Goal: Transaction & Acquisition: Purchase product/service

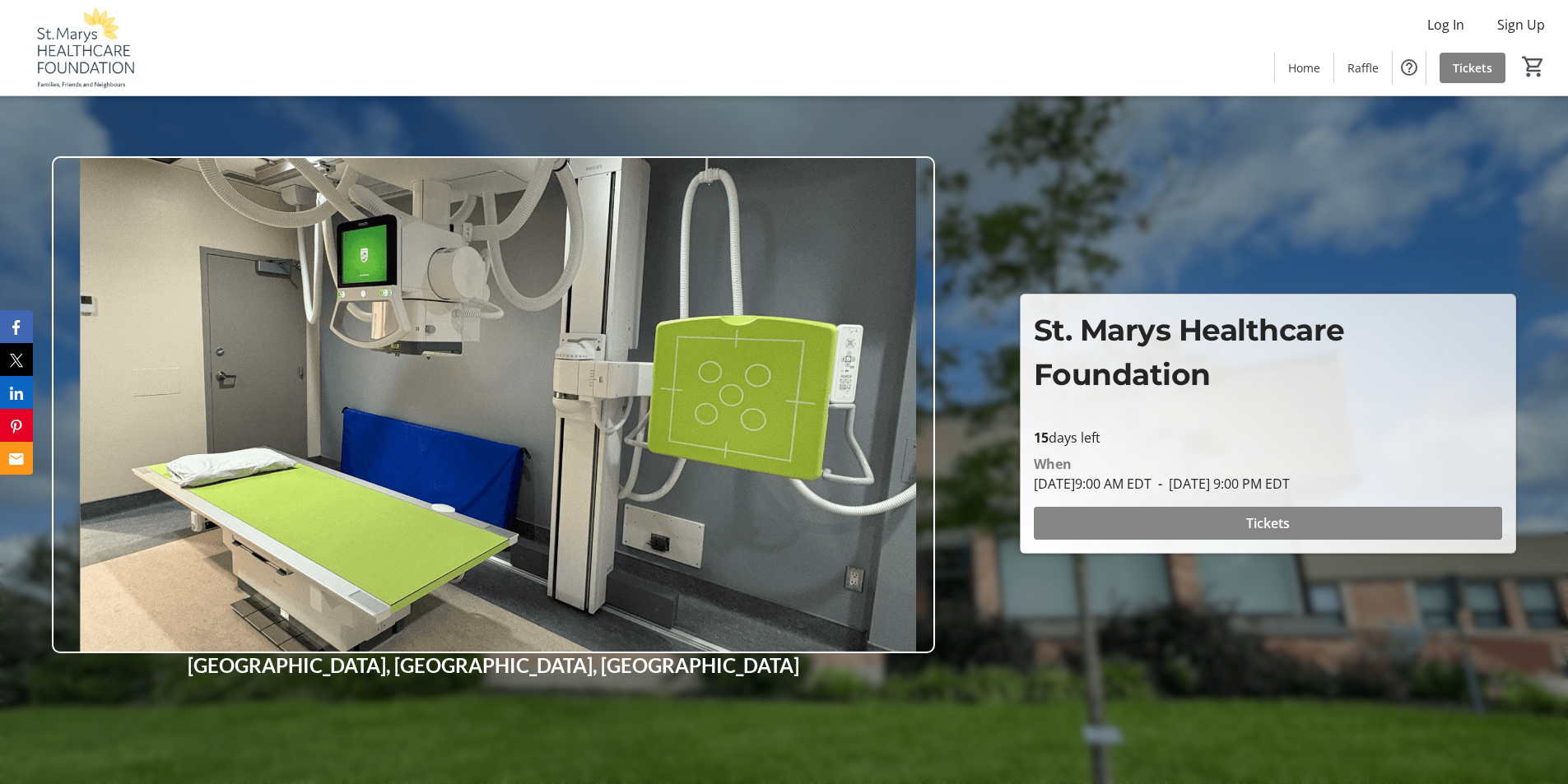
click at [1270, 518] on span "Tickets" at bounding box center [1268, 523] width 43 height 19
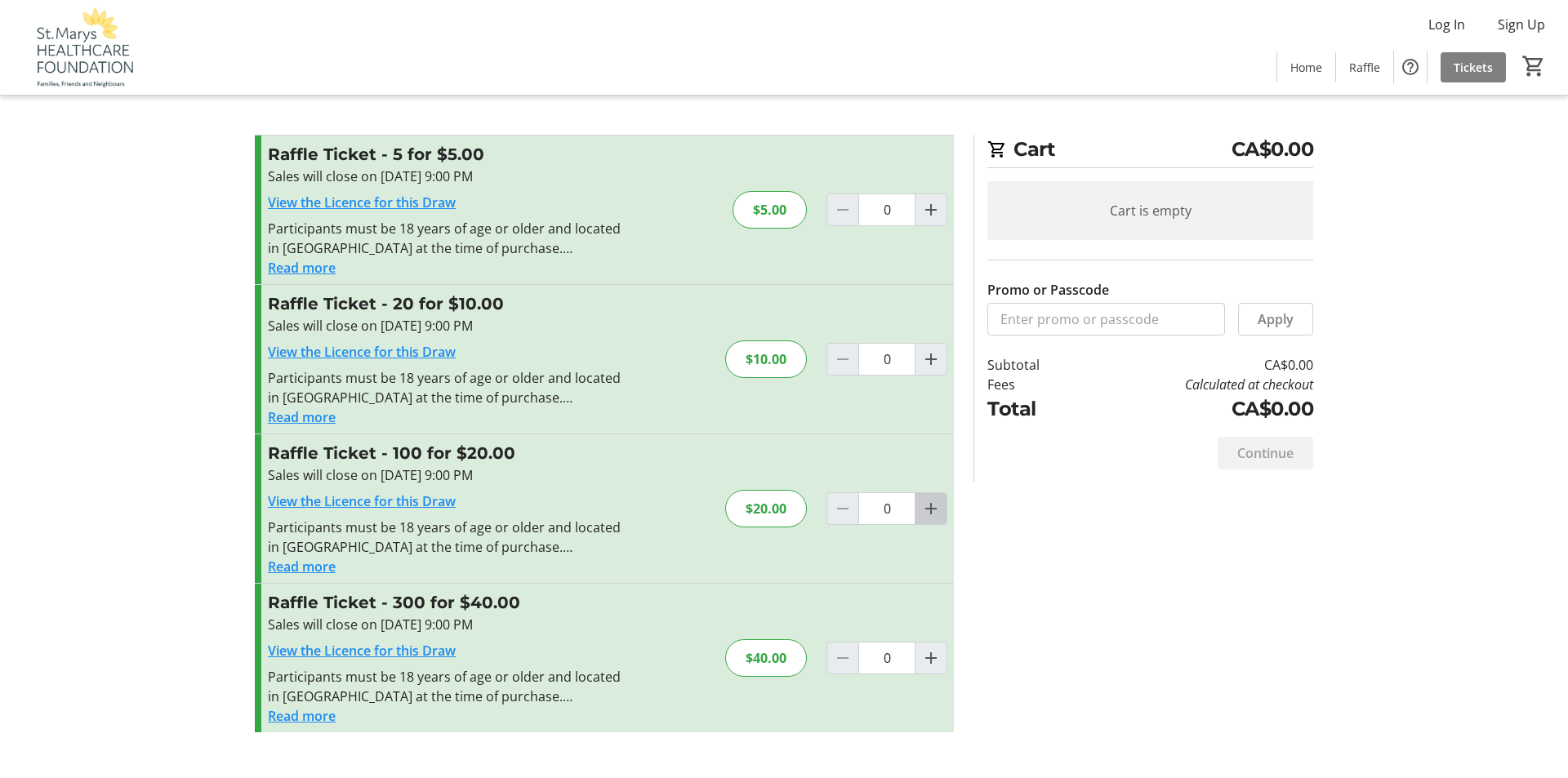
click at [932, 510] on mat-icon "Increment by one" at bounding box center [930, 508] width 19 height 19
type input "1"
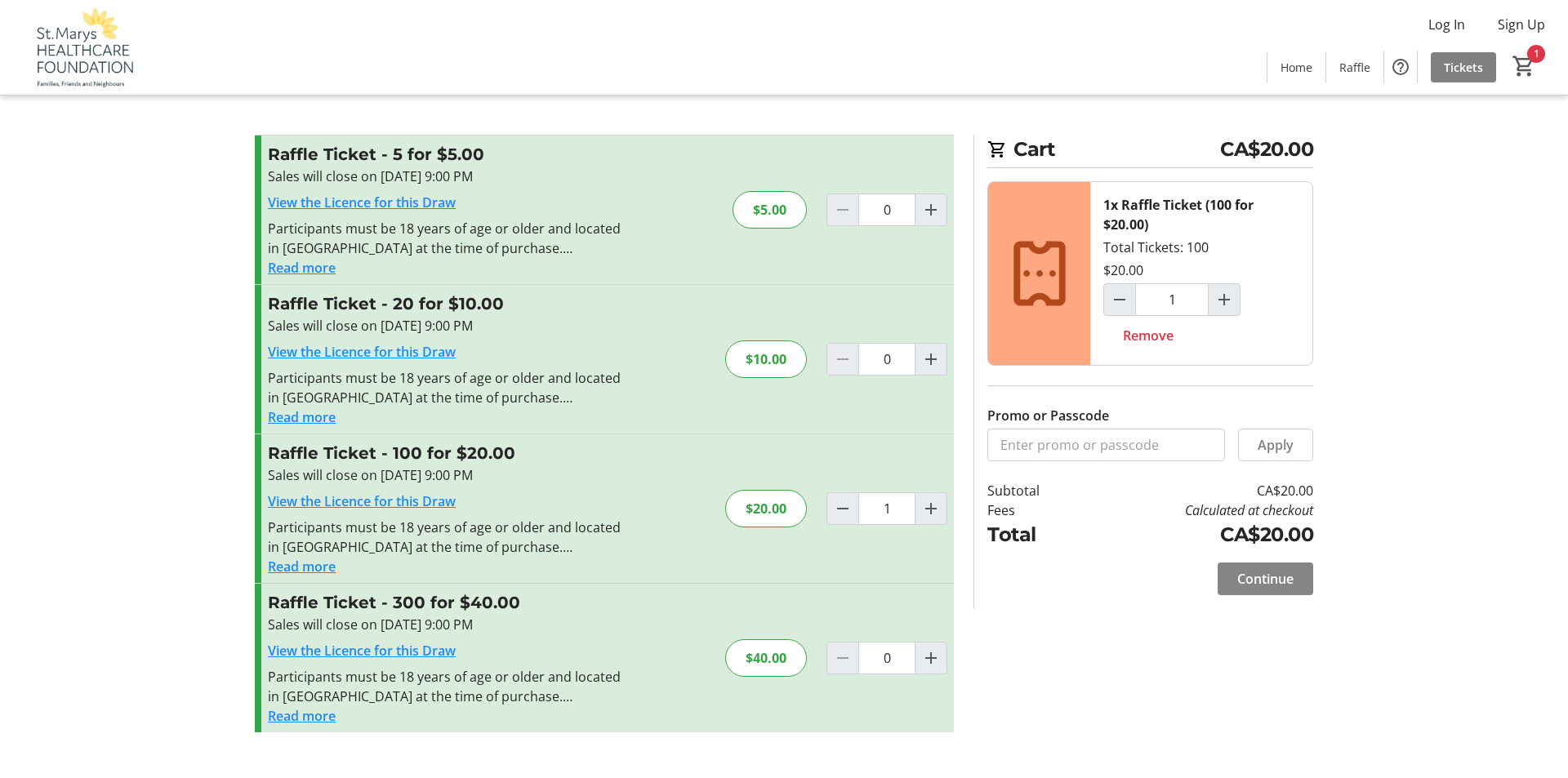
click at [1262, 573] on span "Continue" at bounding box center [1265, 579] width 56 height 19
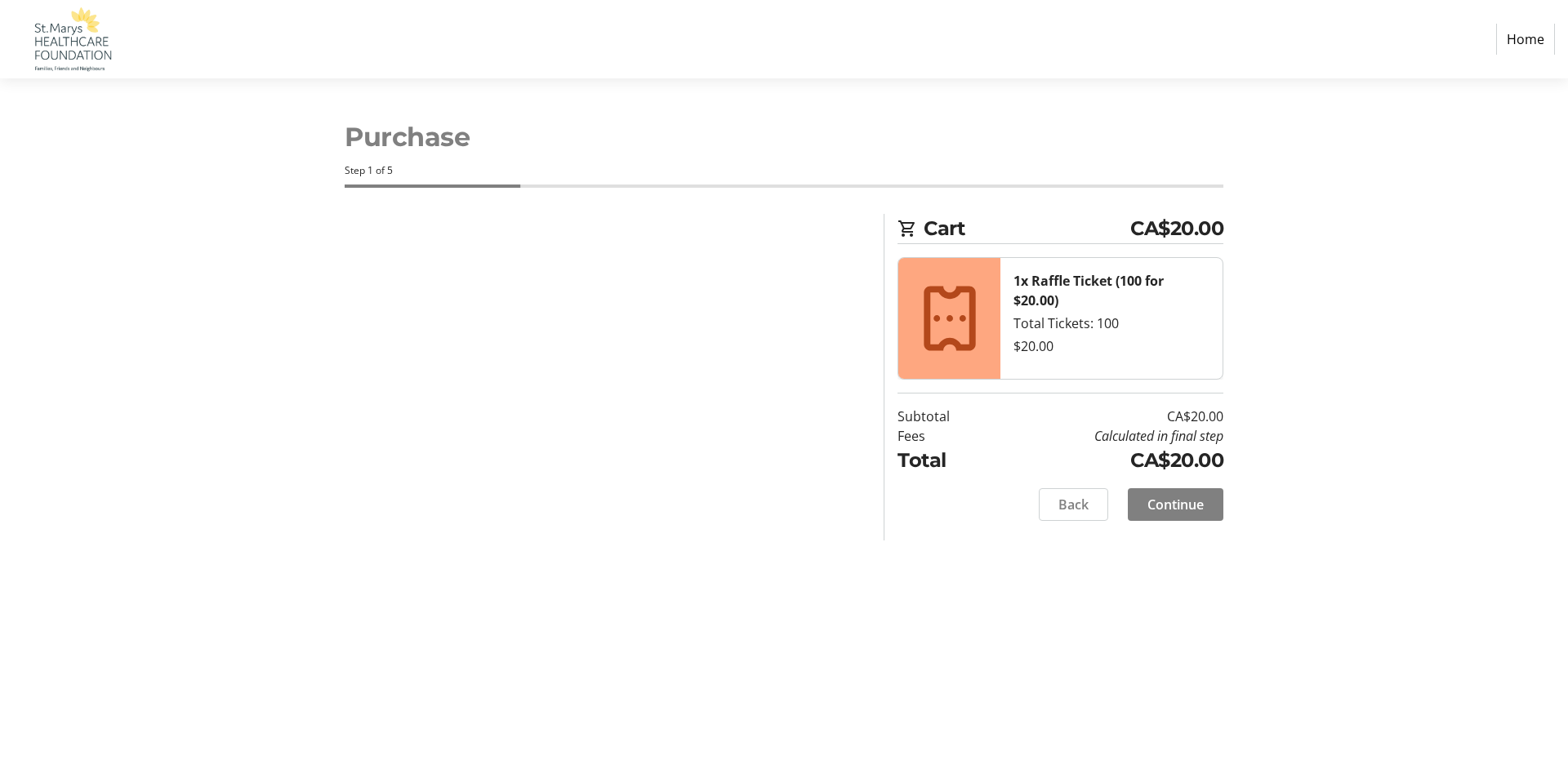
select select "CA"
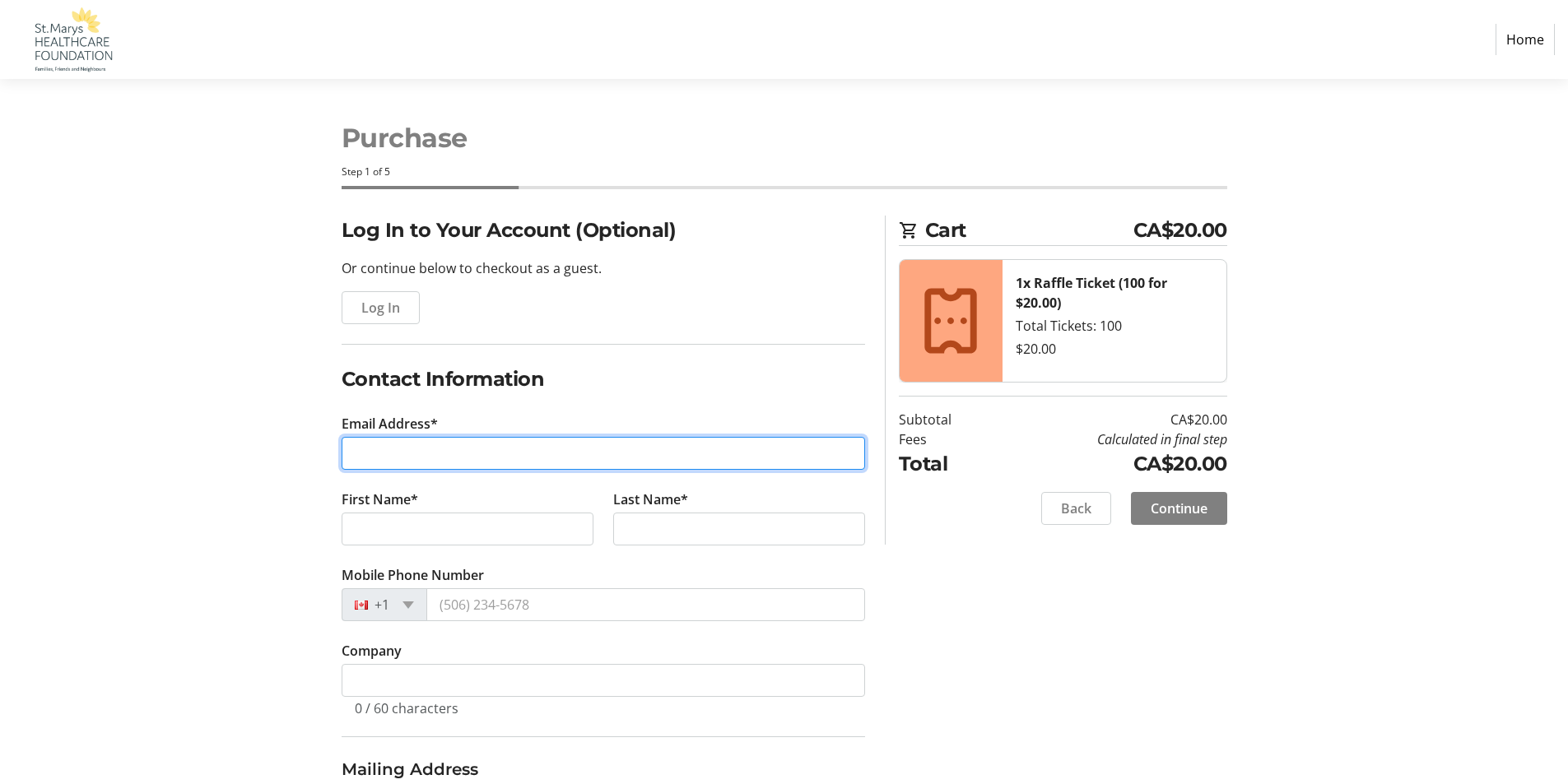
click at [402, 453] on input "Email Address*" at bounding box center [603, 453] width 523 height 33
type input "[EMAIL_ADDRESS][DOMAIN_NAME]"
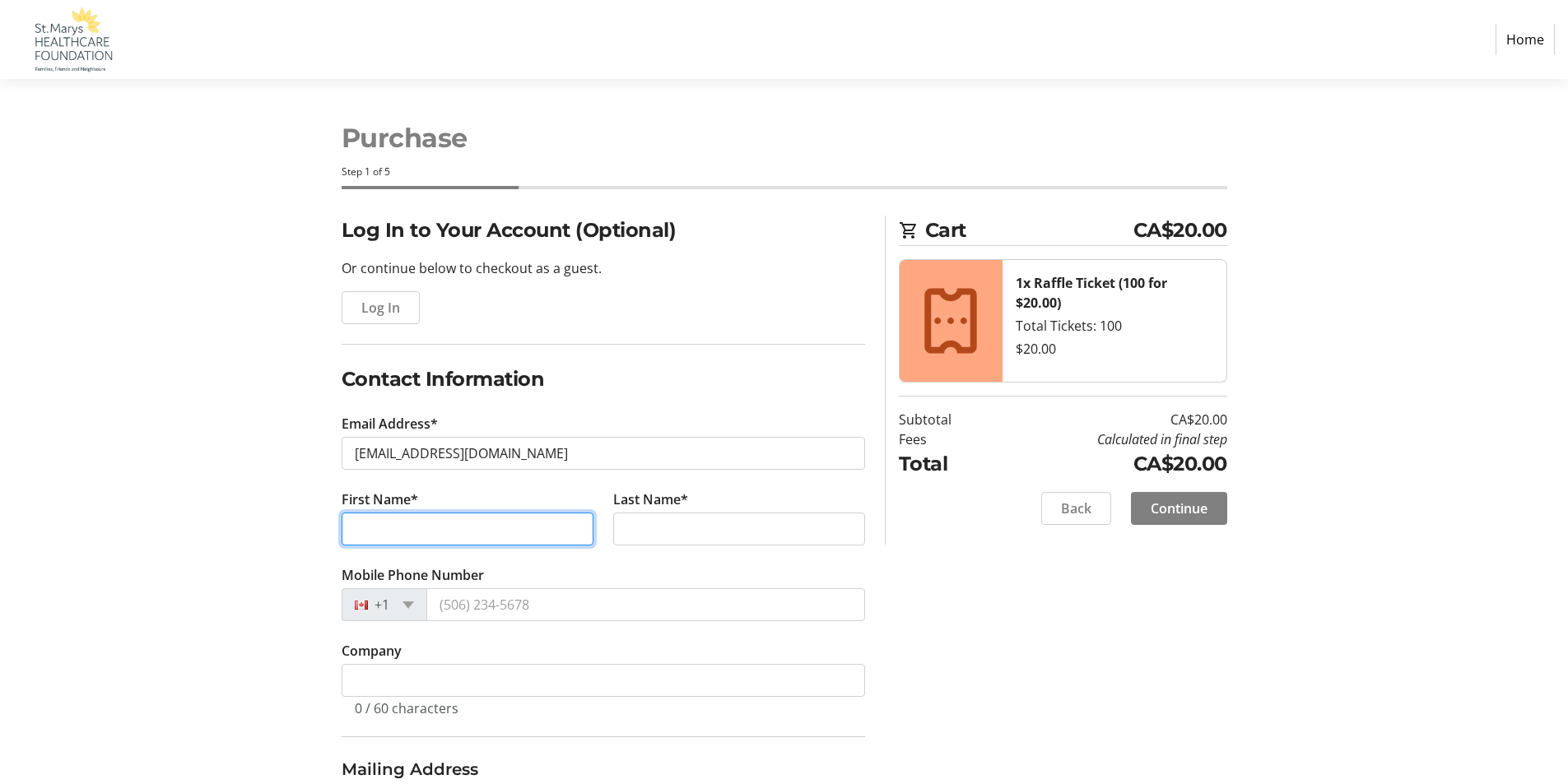
type input "[PERSON_NAME]"
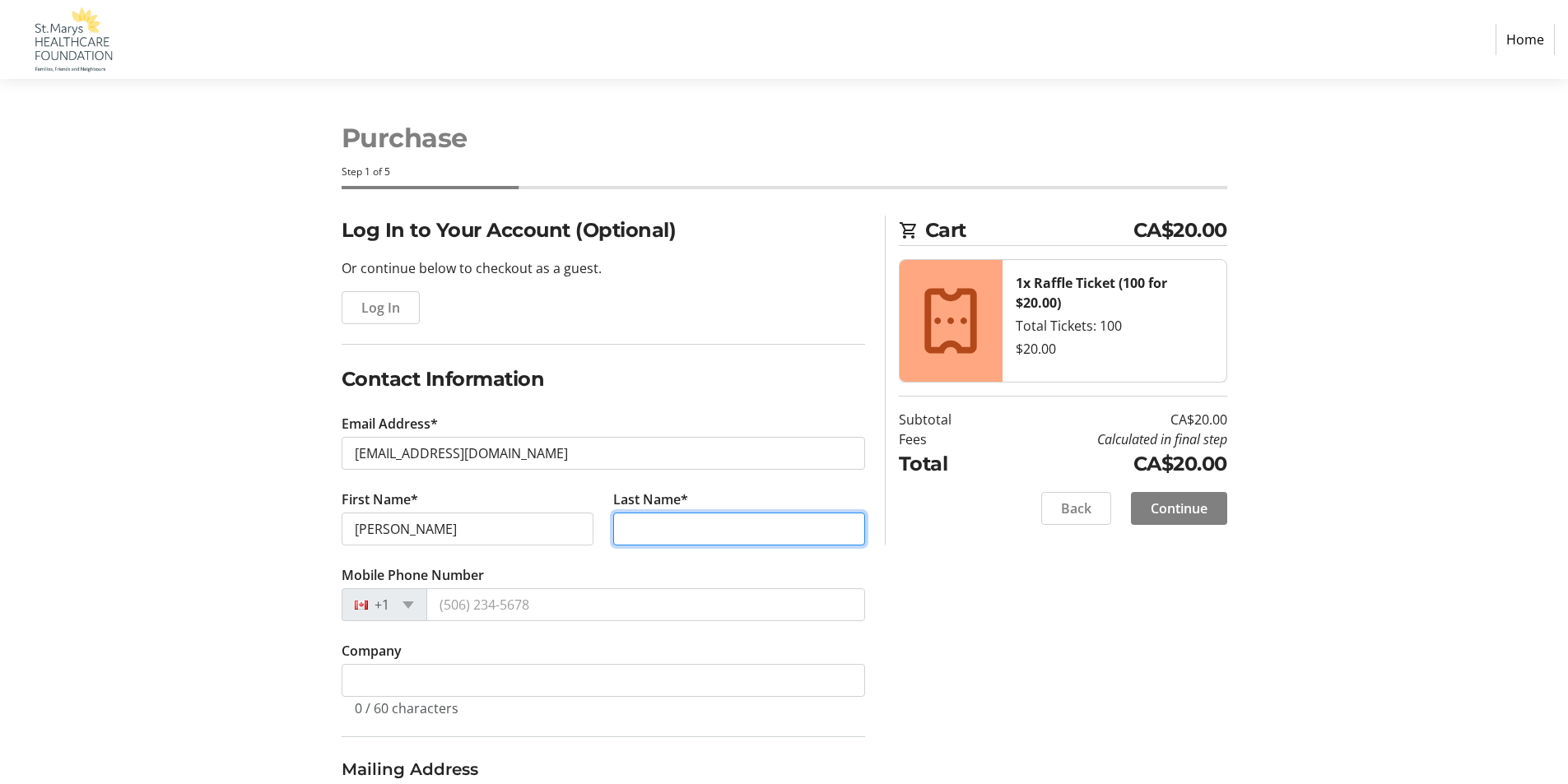
type input "Lang"
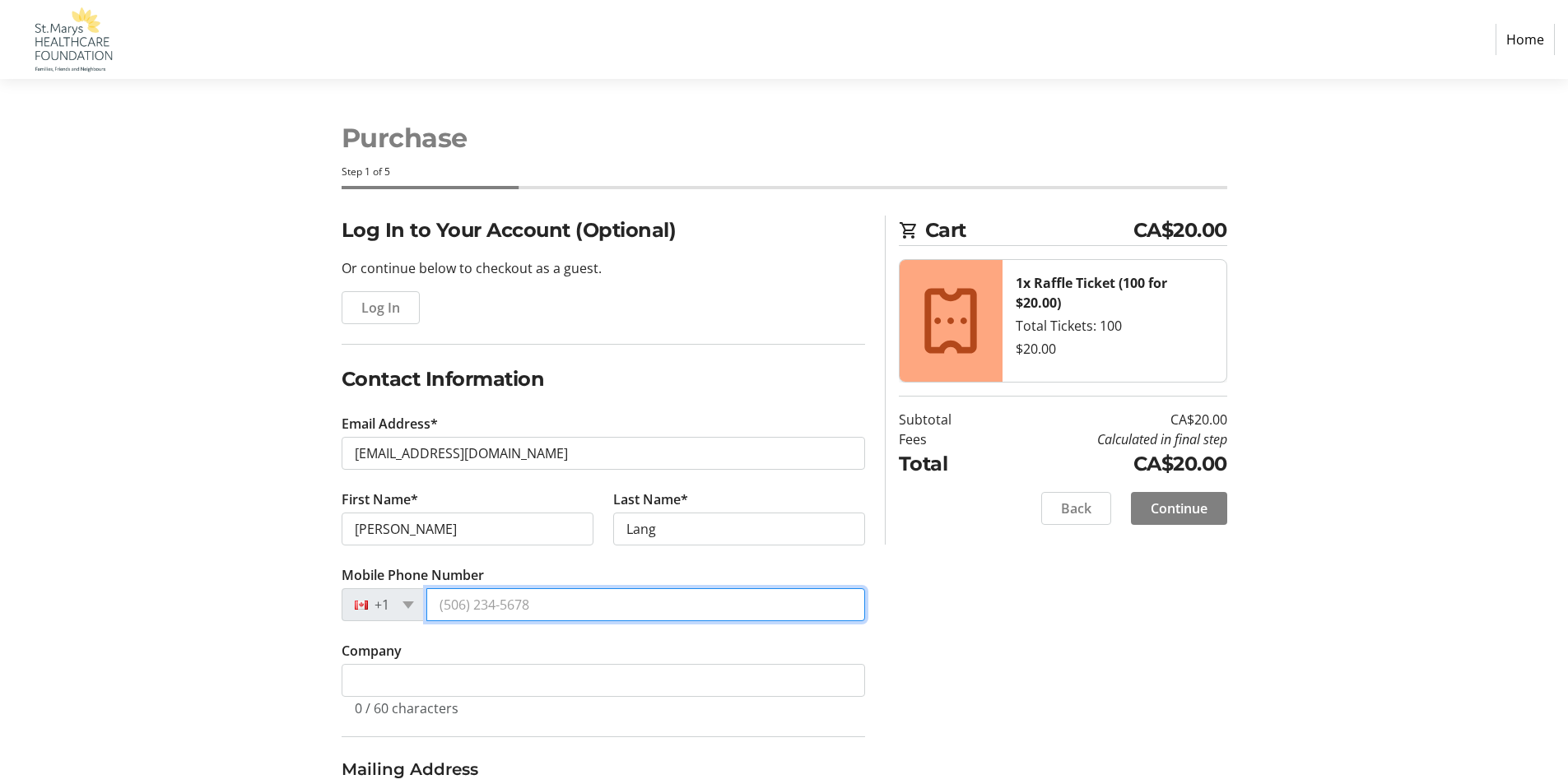
type input "[PHONE_NUMBER]"
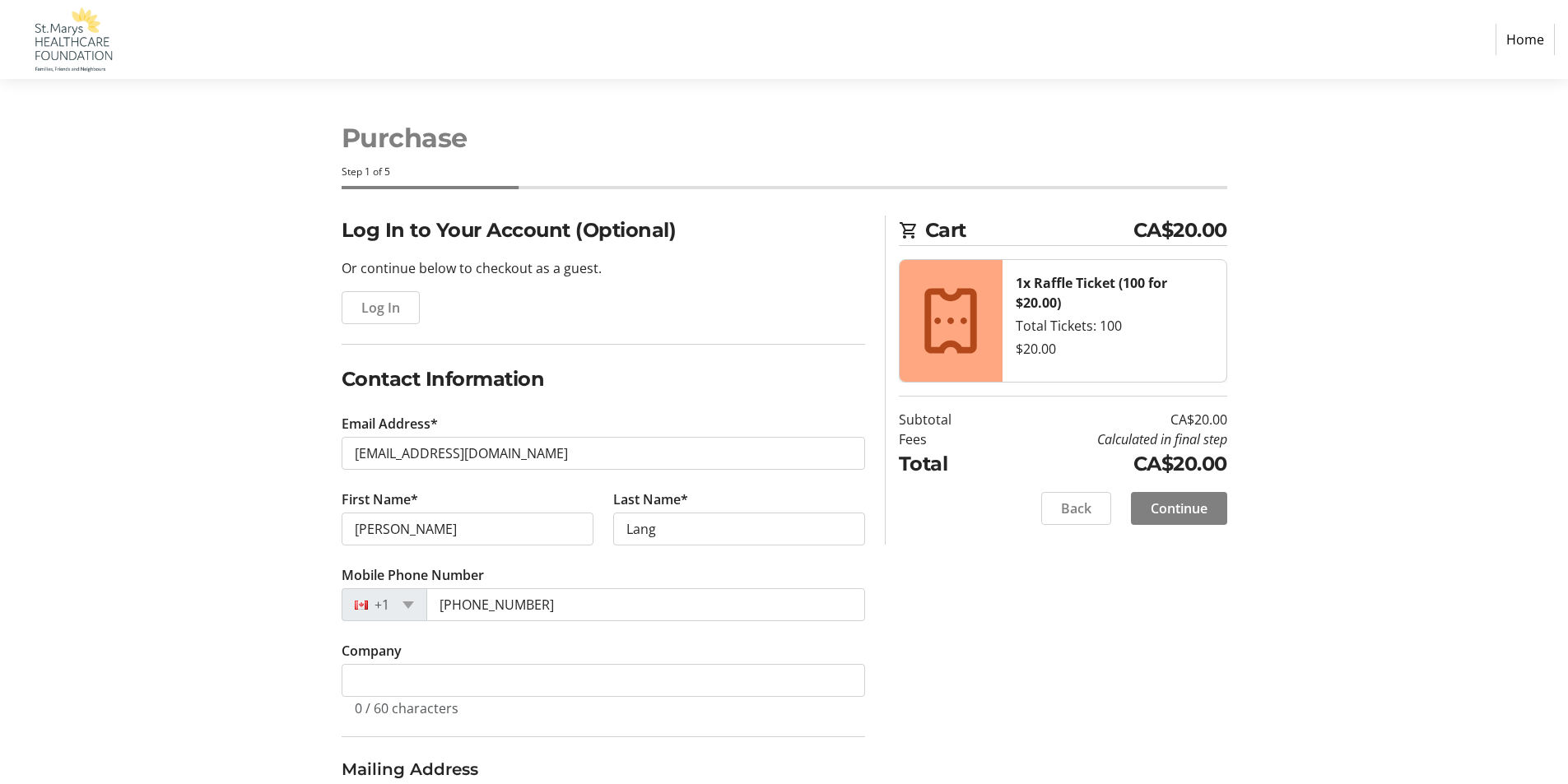
type input "[STREET_ADDRESS]"
type input "Saint Marys"
select select "ON"
type input "N4X 1C4"
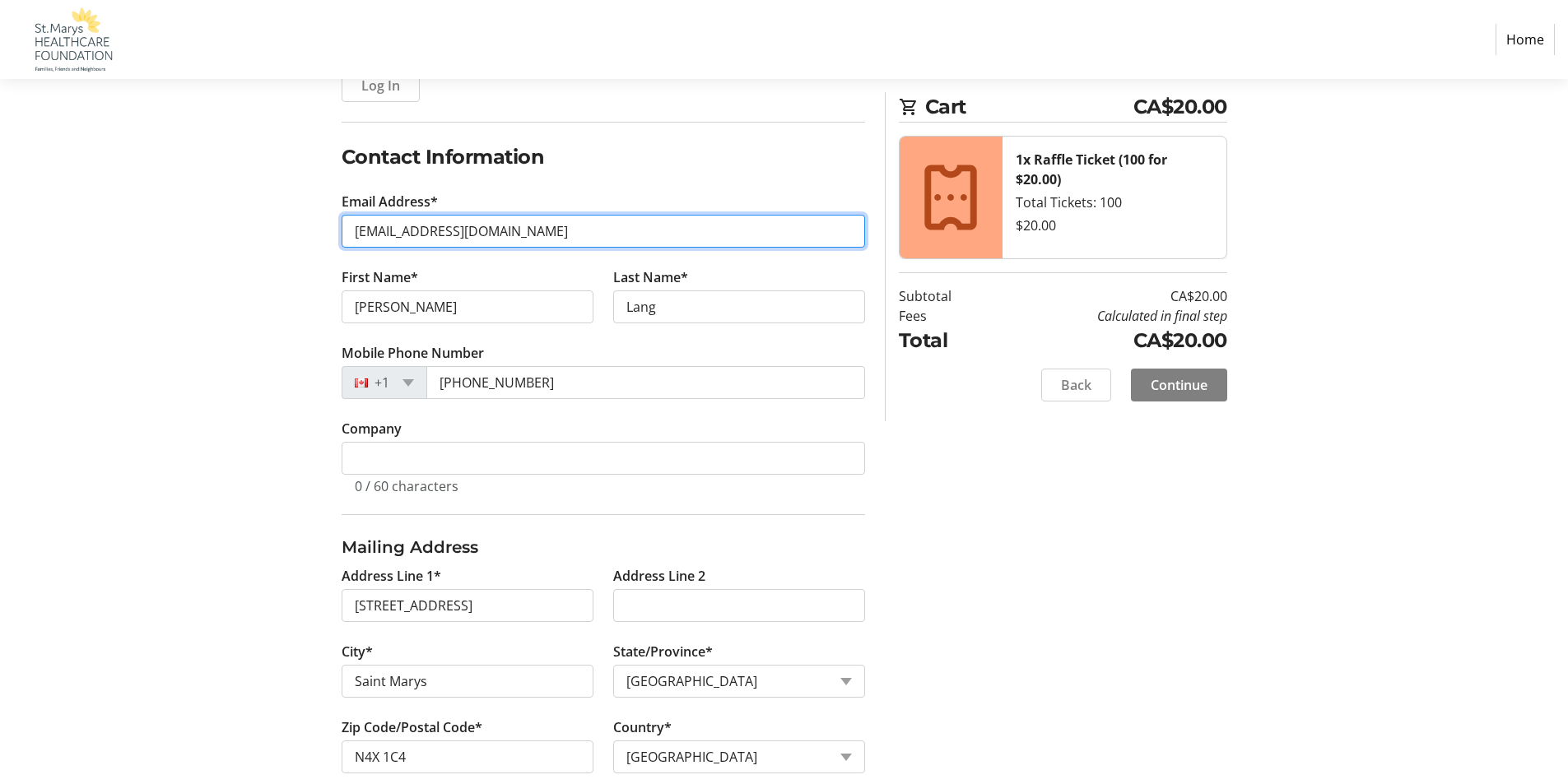
scroll to position [329, 0]
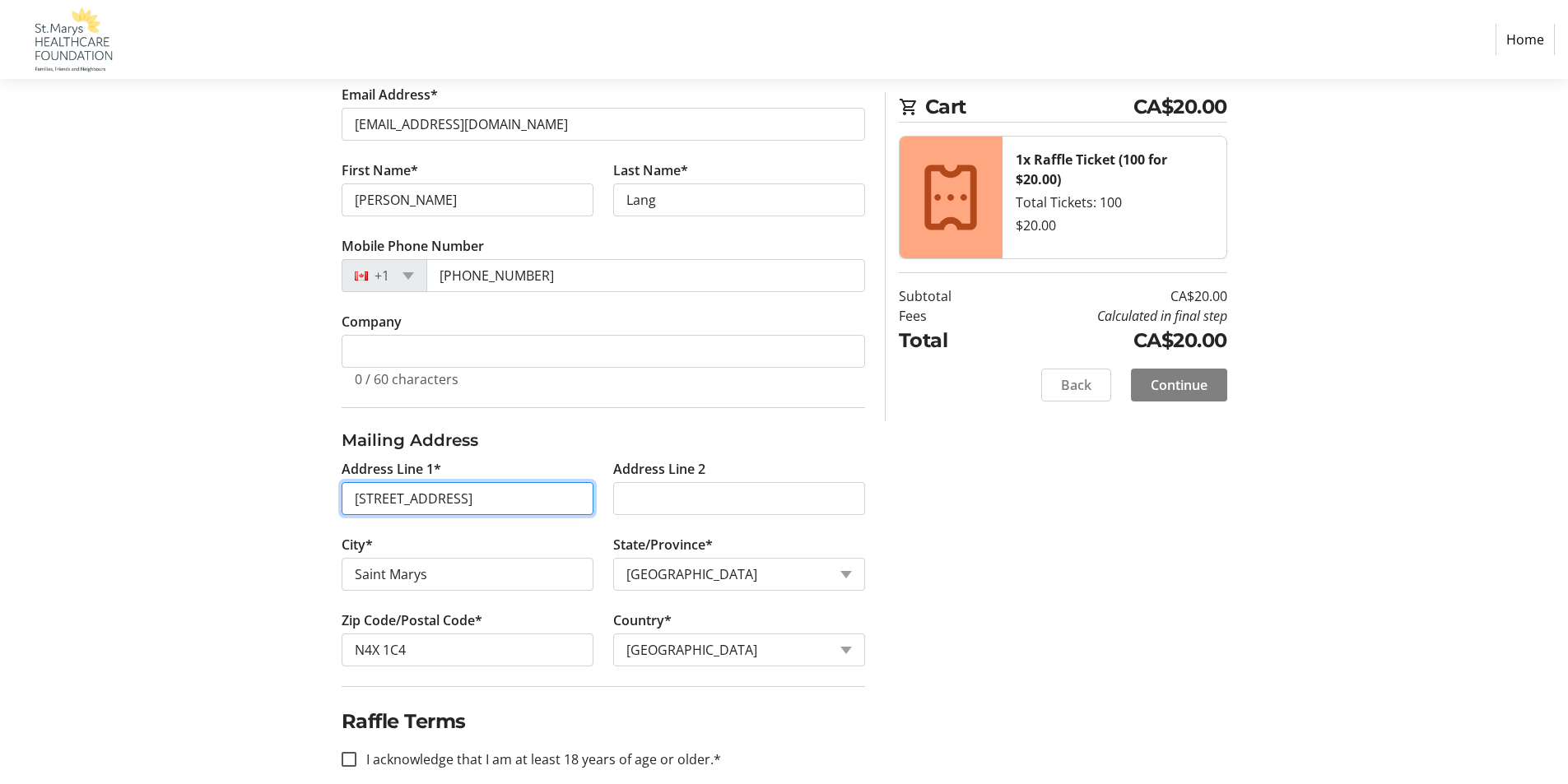
click at [494, 501] on input "[STREET_ADDRESS]" at bounding box center [467, 498] width 252 height 33
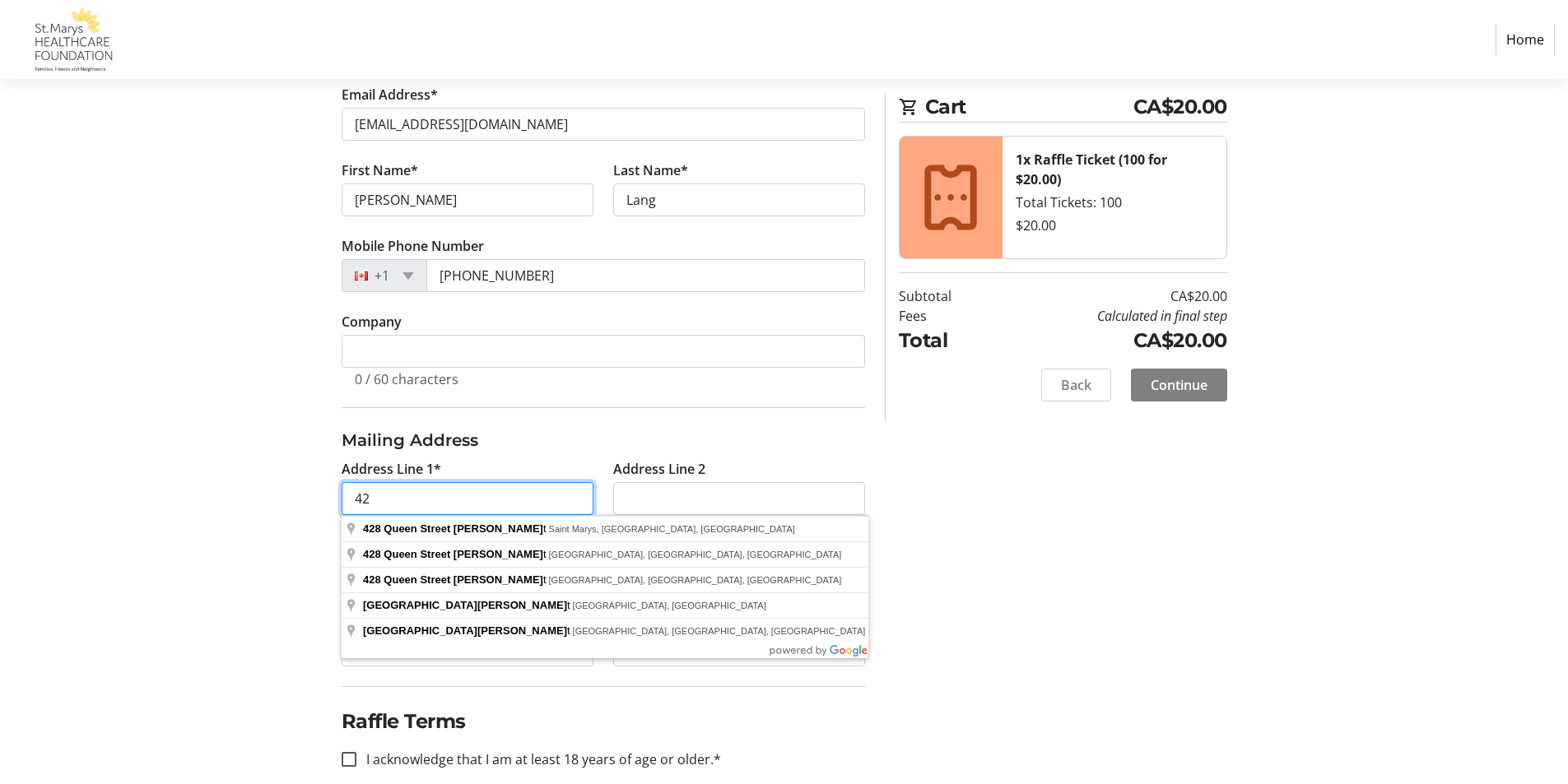
type input "4"
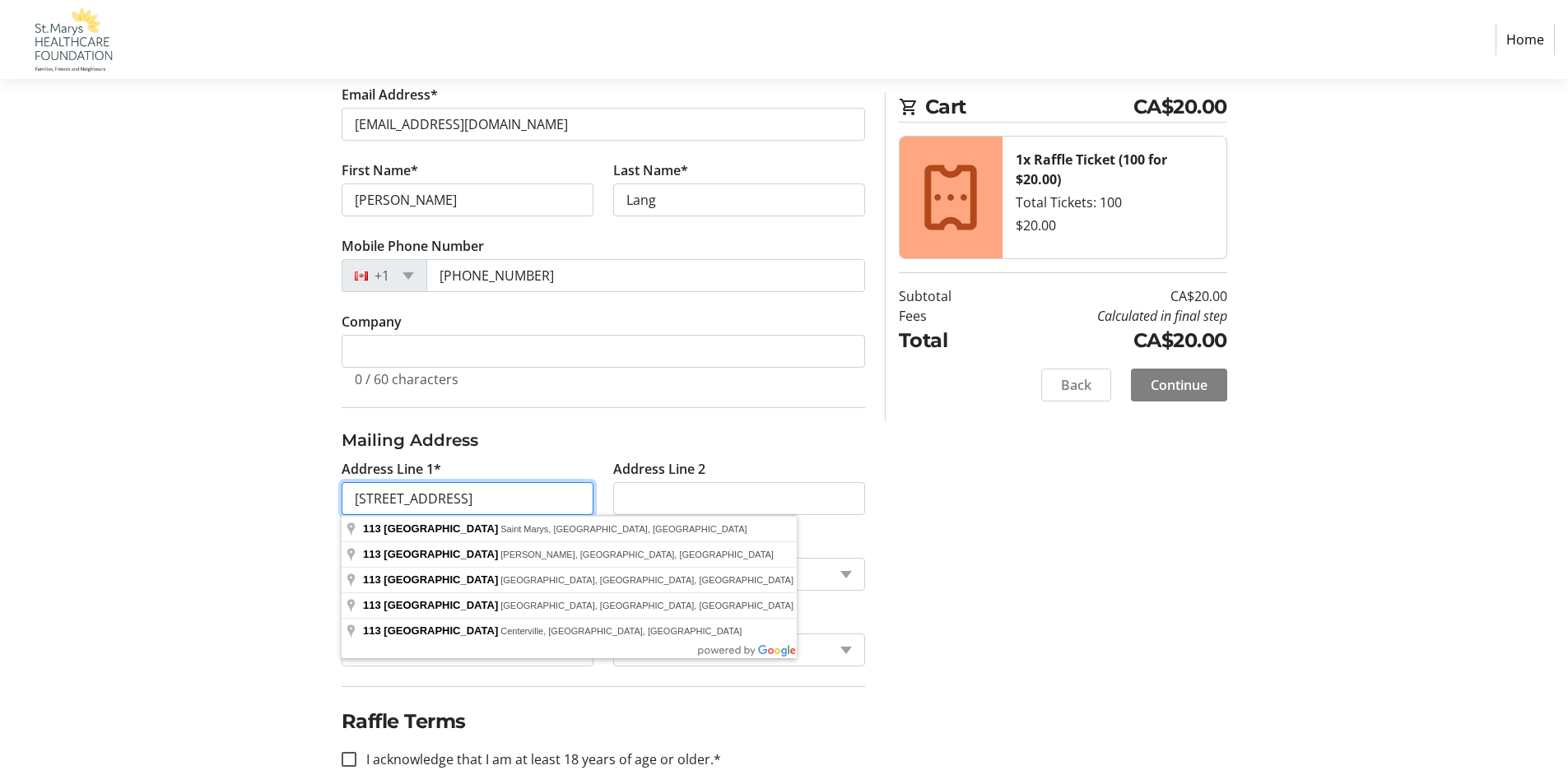
type input "[STREET_ADDRESS]"
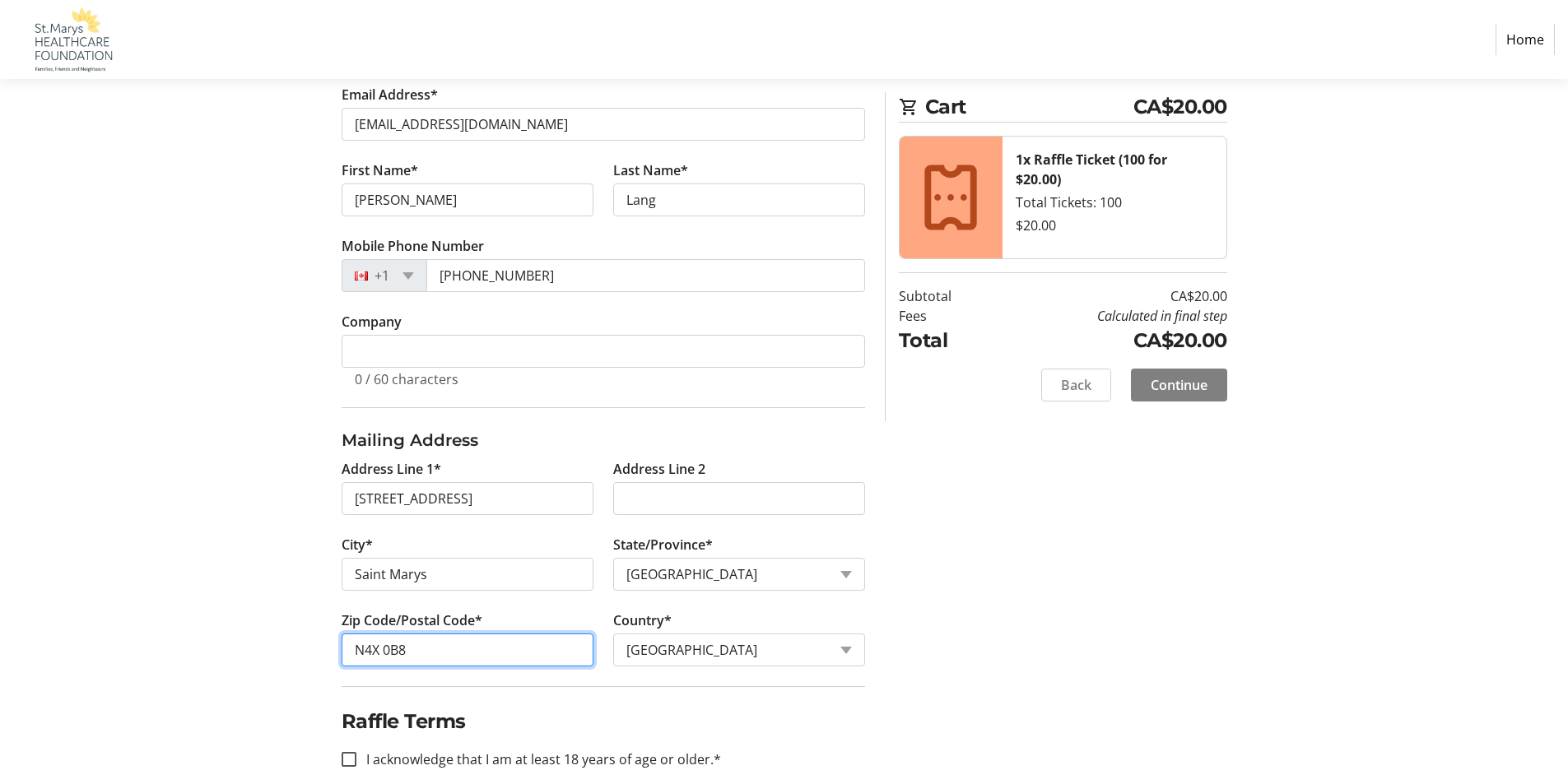
type input "N4X 0B8"
click at [345, 758] on input "I acknowledge that I am at least 18 years of age or older.*" at bounding box center [349, 759] width 14 height 14
checkbox input "true"
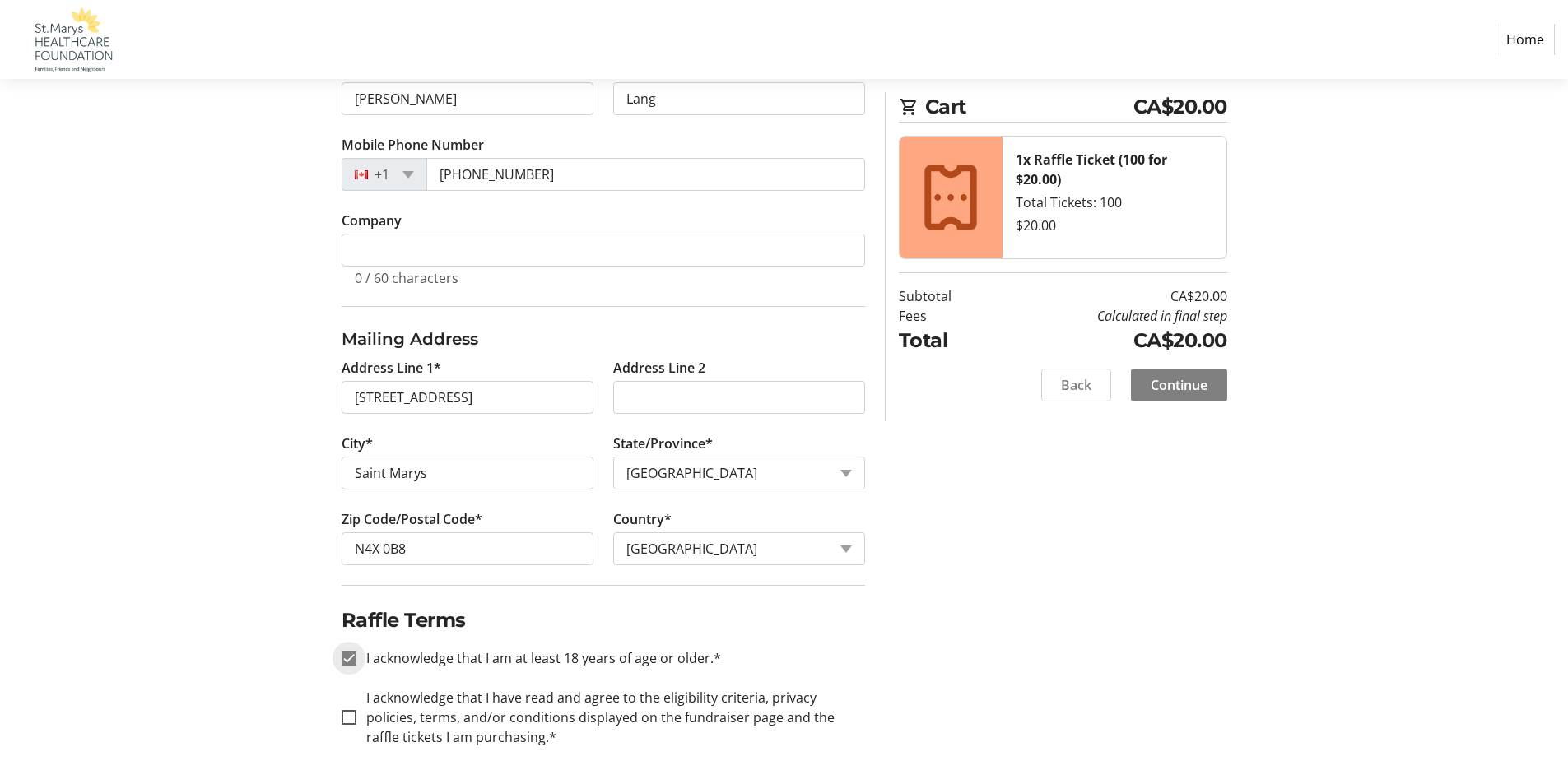
scroll to position [433, 0]
click at [349, 717] on input "I acknowledge that I have read and agree to the eligibility criteria, privacy p…" at bounding box center [349, 714] width 14 height 14
checkbox input "true"
click at [1191, 376] on span "Continue" at bounding box center [1179, 385] width 57 height 19
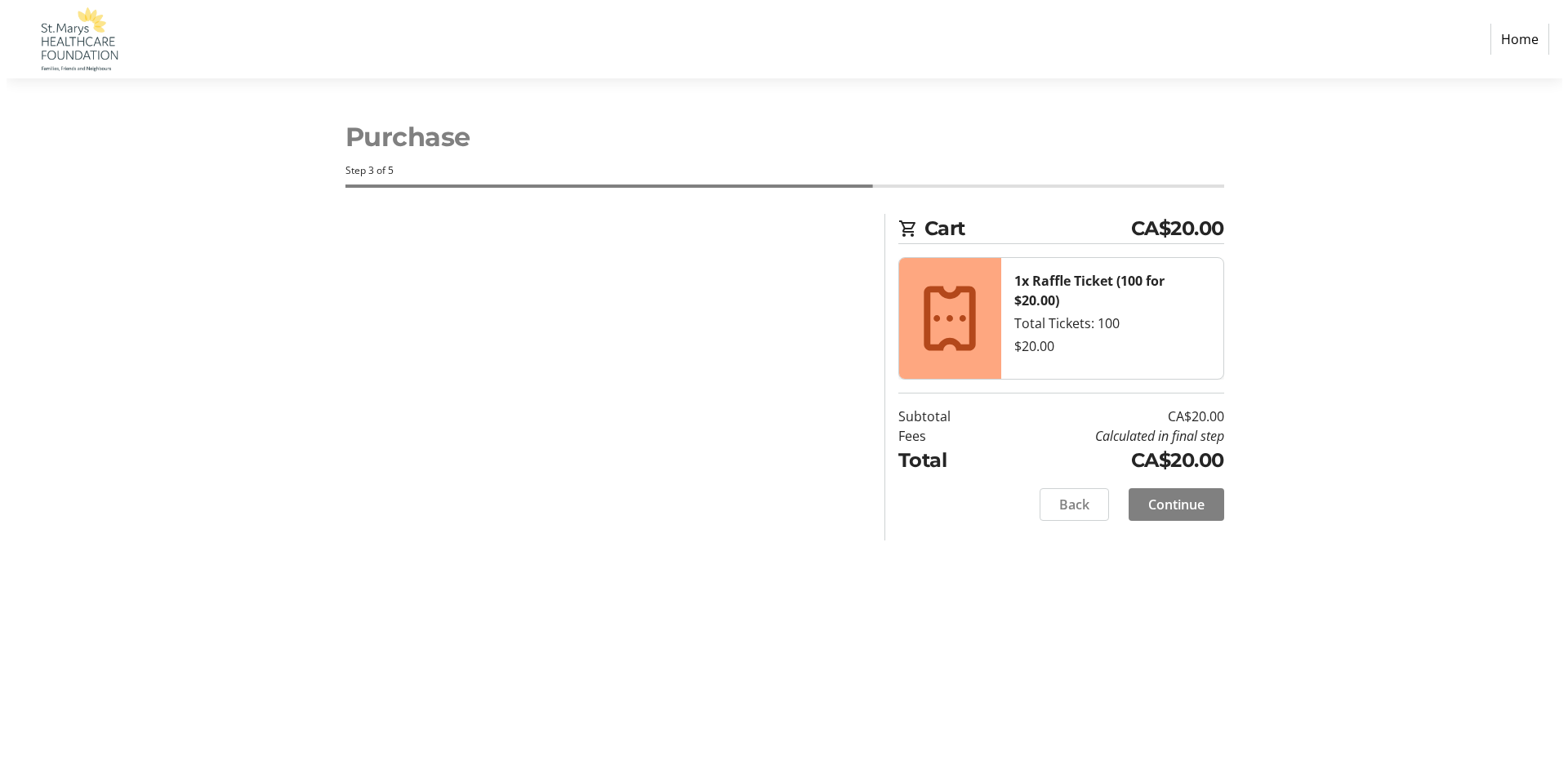
scroll to position [0, 0]
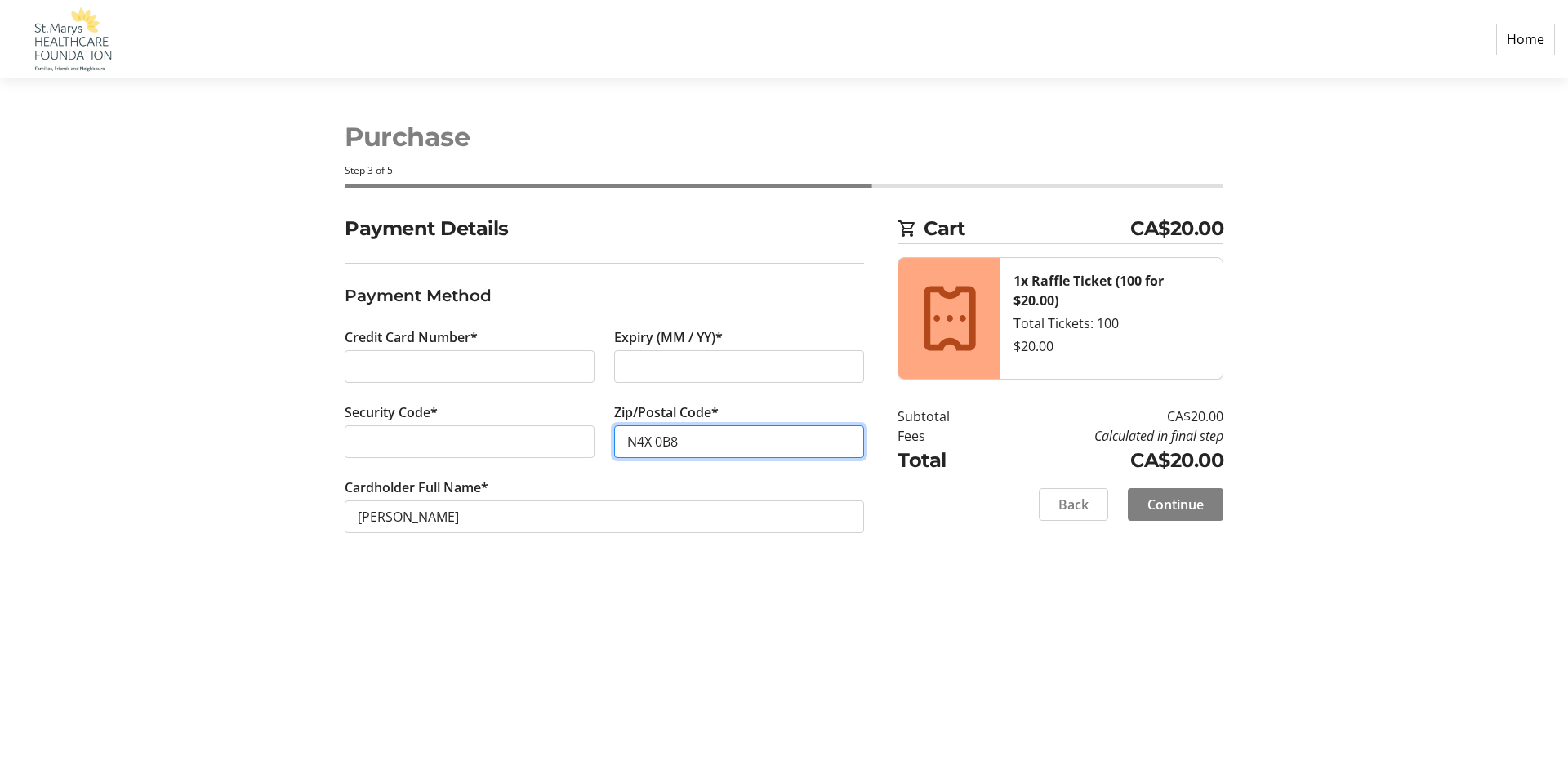
type input "N4X 0B8"
click at [1156, 503] on span "Continue" at bounding box center [1175, 504] width 56 height 19
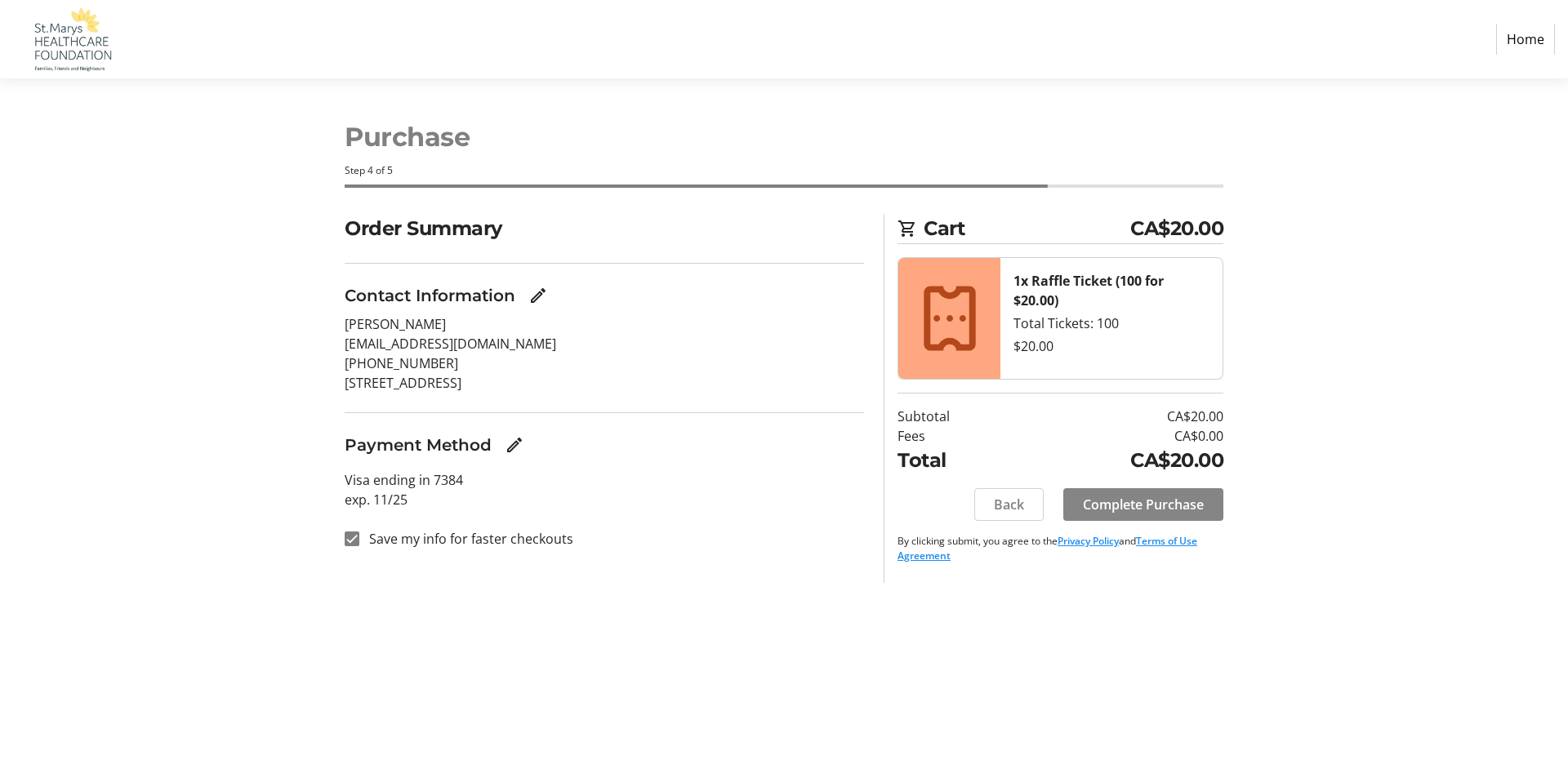
click at [1133, 494] on span at bounding box center [1143, 505] width 160 height 40
